Goal: Use online tool/utility: Utilize a website feature to perform a specific function

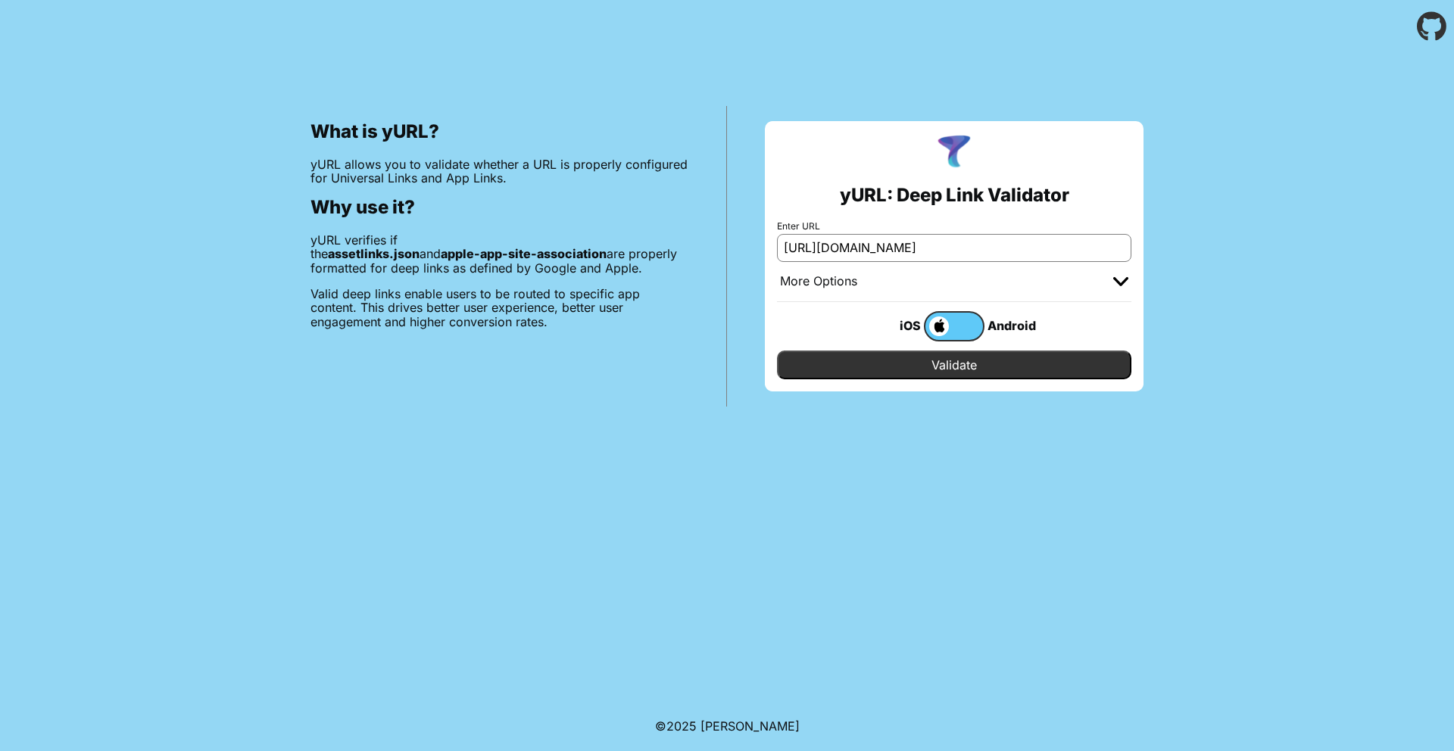
scroll to position [0, 57]
type input "[URL][DOMAIN_NAME]"
click at [992, 372] on input "Validate" at bounding box center [954, 365] width 354 height 29
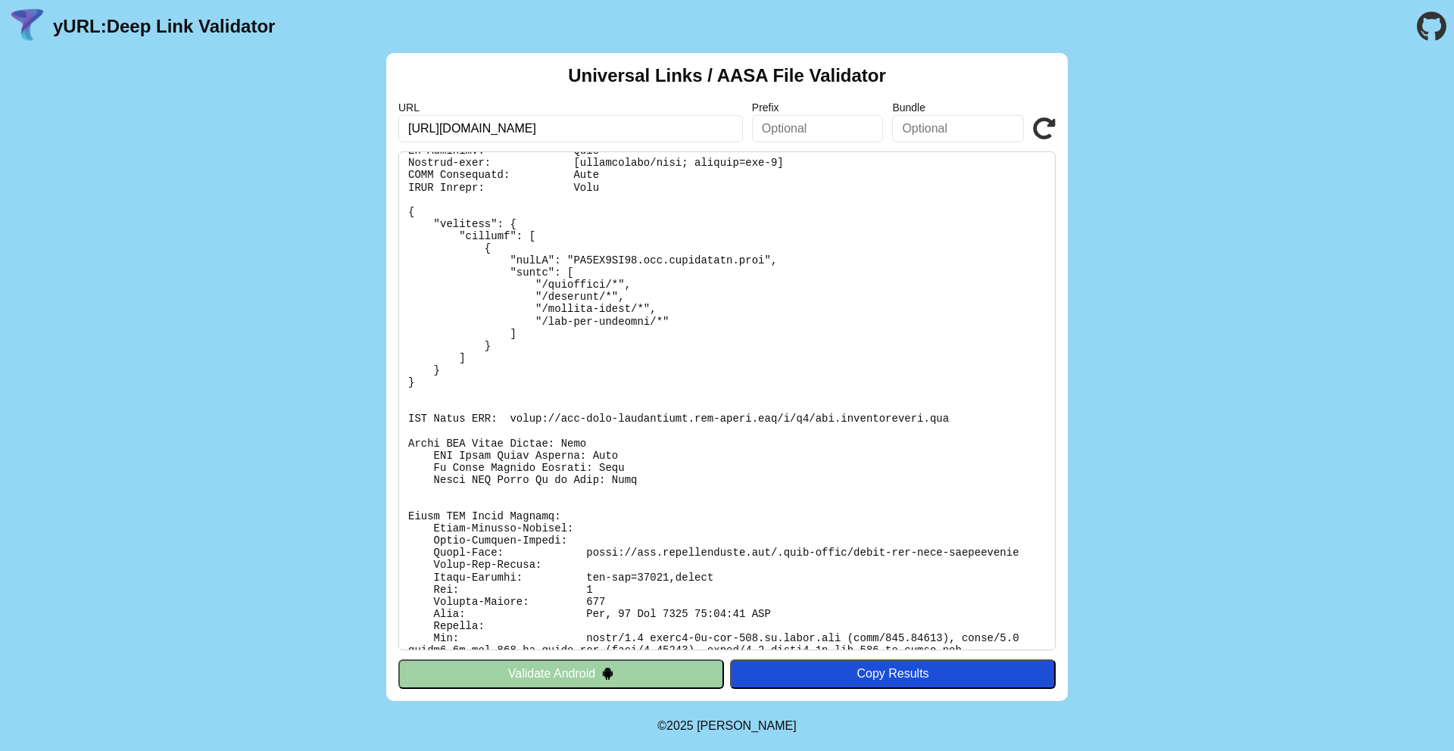
scroll to position [93, 0]
